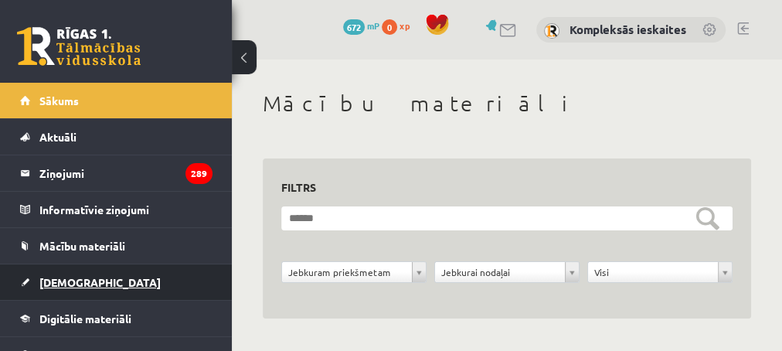
click at [63, 277] on span "[DEMOGRAPHIC_DATA]" at bounding box center [99, 282] width 121 height 14
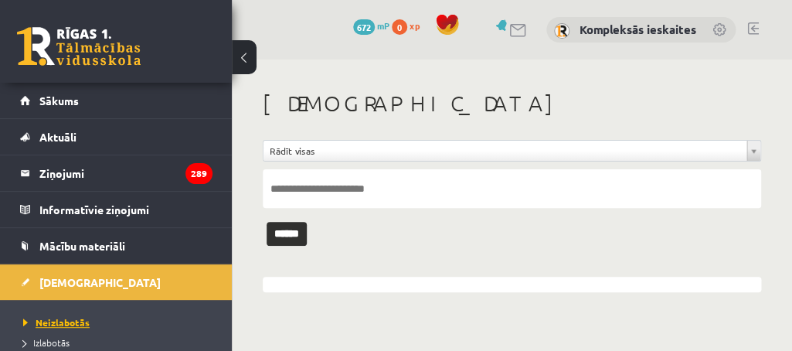
click at [61, 320] on span "Neizlabotās" at bounding box center [56, 322] width 66 height 12
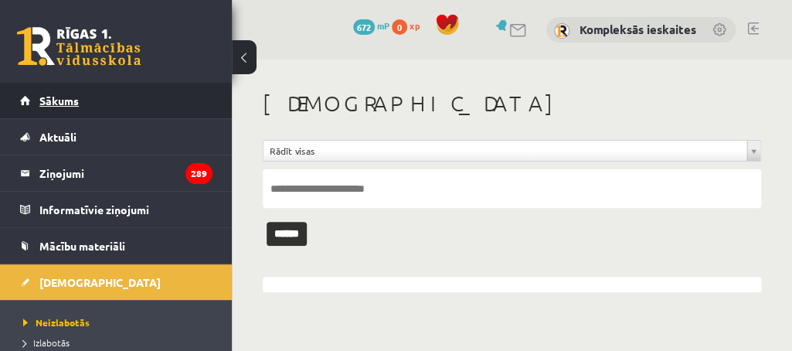
click at [60, 104] on span "Sākums" at bounding box center [58, 101] width 39 height 14
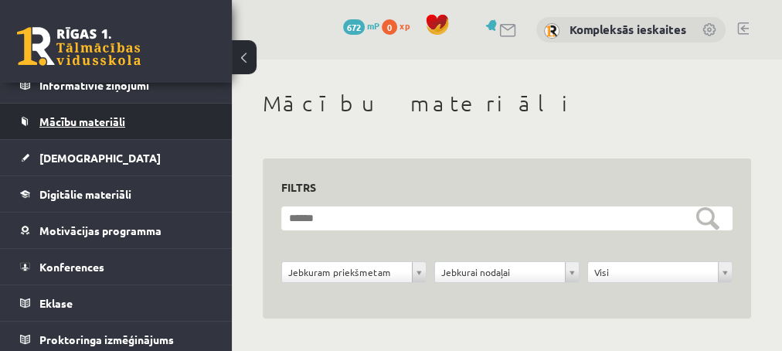
scroll to position [129, 0]
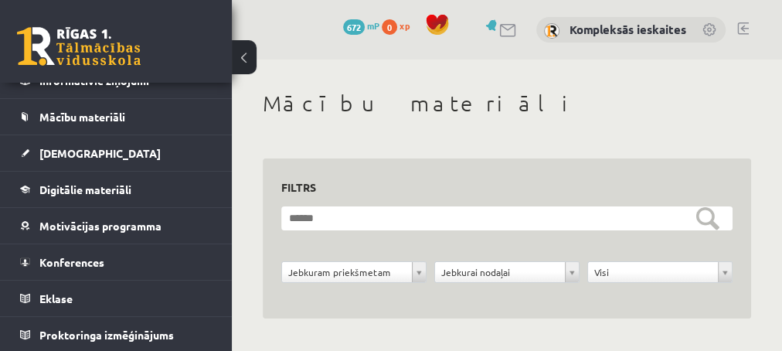
click at [746, 29] on link at bounding box center [743, 28] width 12 height 12
click at [711, 29] on link at bounding box center [710, 30] width 15 height 15
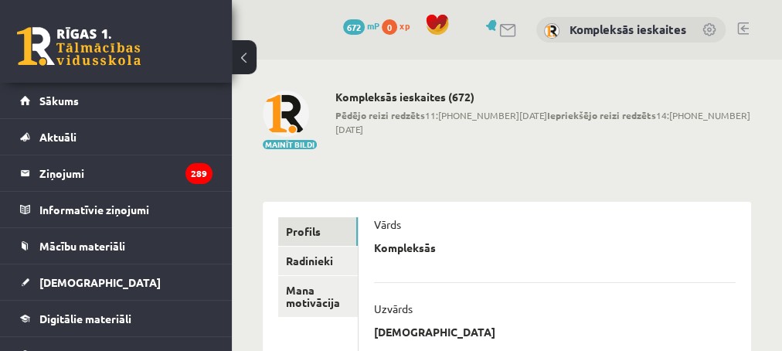
click at [710, 29] on link at bounding box center [710, 30] width 15 height 15
click at [746, 27] on link at bounding box center [743, 28] width 12 height 12
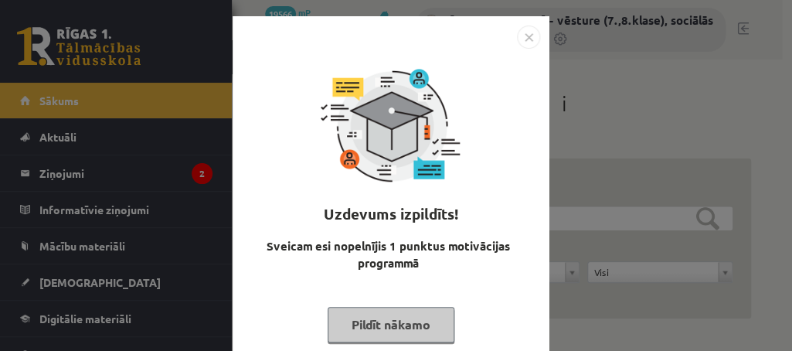
click at [377, 329] on button "Pildīt nākamo" at bounding box center [391, 325] width 127 height 36
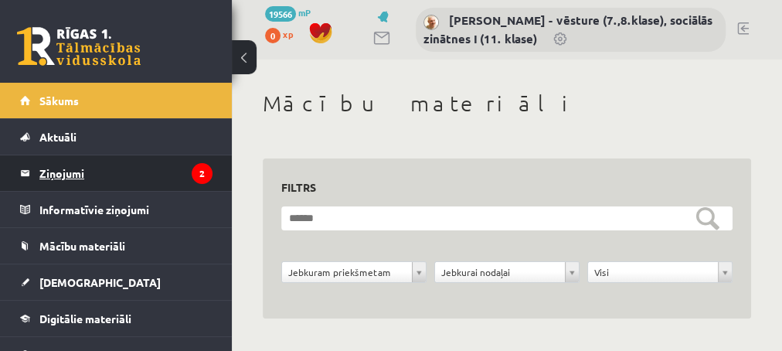
click at [70, 172] on legend "Ziņojumi 2" at bounding box center [125, 173] width 173 height 36
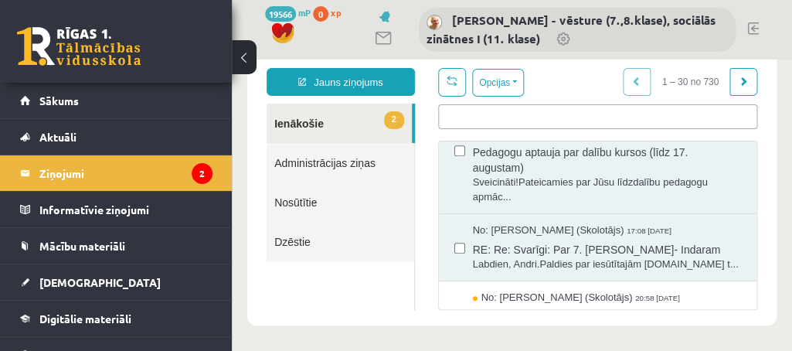
scroll to position [292, 0]
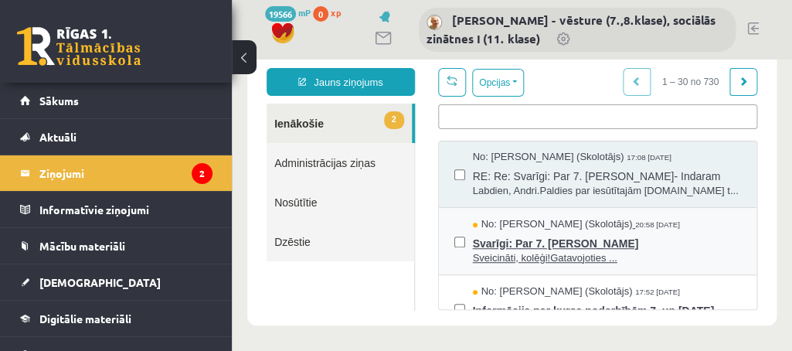
click at [560, 251] on span "Svarīgi: Par 7. augusta nodarbību" at bounding box center [607, 241] width 268 height 19
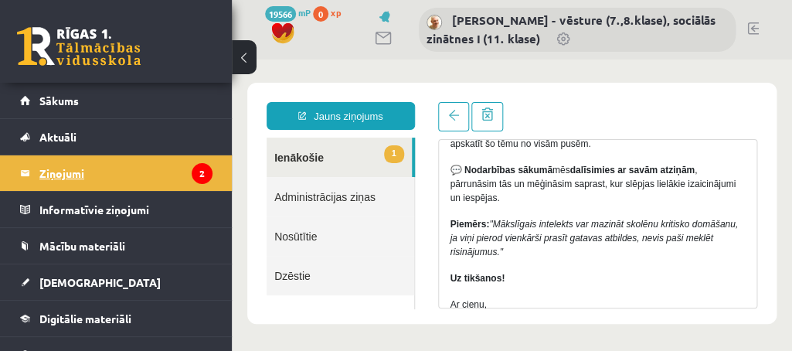
click at [117, 169] on legend "Ziņojumi 2" at bounding box center [125, 173] width 173 height 36
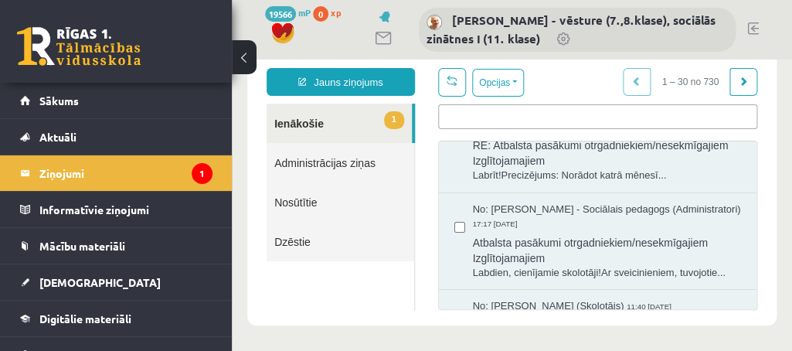
scroll to position [0, 0]
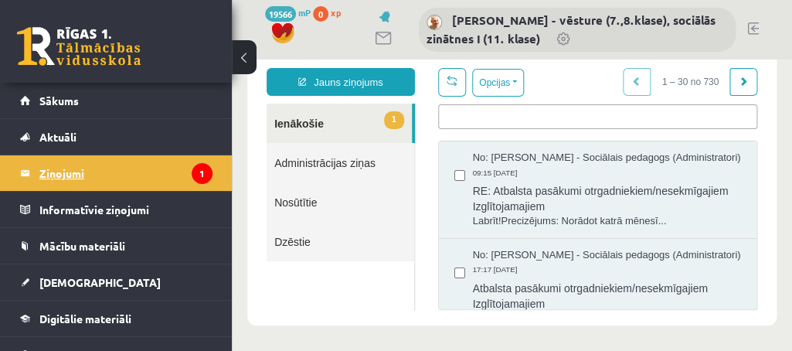
click at [192, 172] on icon "1" at bounding box center [202, 173] width 21 height 21
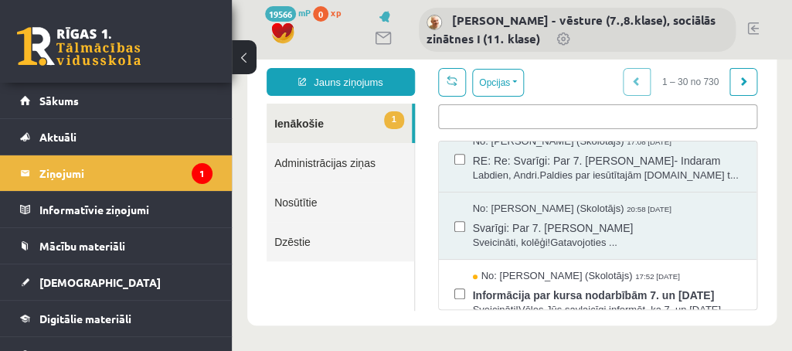
scroll to position [438, 0]
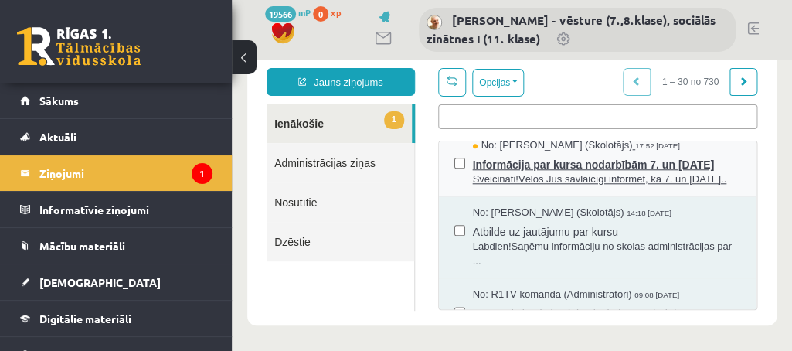
click at [520, 172] on span "Informācija par kursa nodarbībām 7. un 8. augustā" at bounding box center [607, 162] width 268 height 19
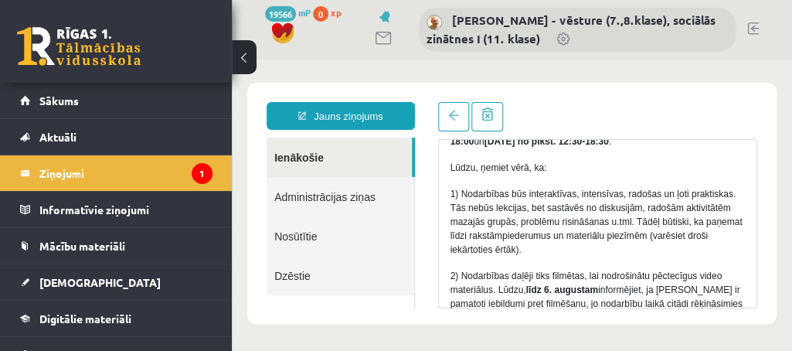
scroll to position [220, 0]
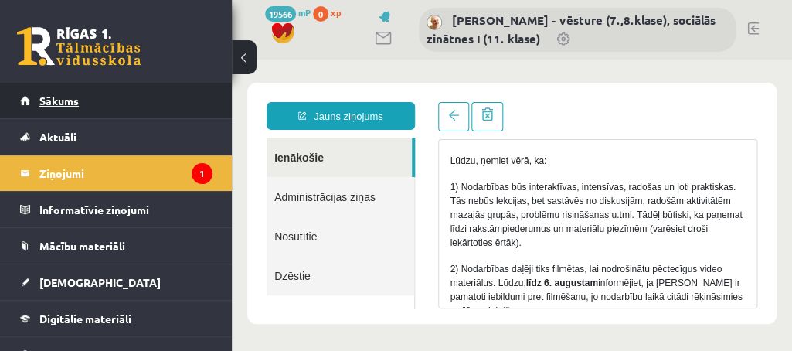
click at [87, 104] on link "Sākums" at bounding box center [116, 101] width 192 height 36
